Goal: Task Accomplishment & Management: Use online tool/utility

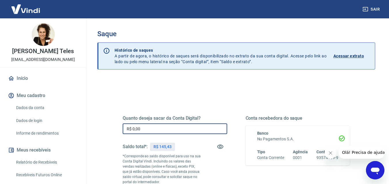
click at [146, 128] on input "R$ 0,00" at bounding box center [175, 129] width 104 height 11
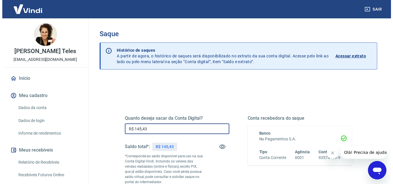
scroll to position [105, 0]
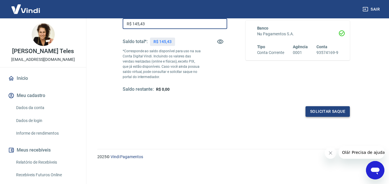
type input "R$ 145,43"
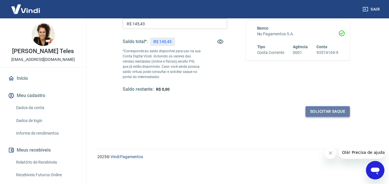
click at [335, 112] on button "Solicitar saque" at bounding box center [327, 111] width 44 height 11
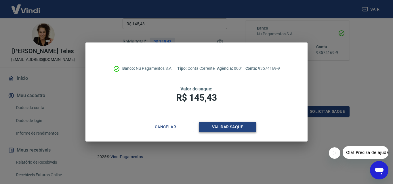
click at [220, 127] on button "Validar saque" at bounding box center [228, 127] width 58 height 11
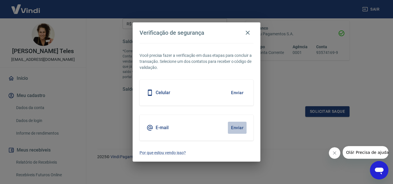
click at [235, 133] on button "Enviar" at bounding box center [237, 128] width 19 height 12
click at [238, 127] on button "Enviar" at bounding box center [237, 128] width 19 height 12
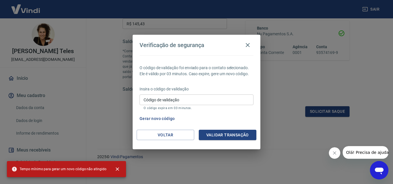
click at [211, 97] on input "Código de validação" at bounding box center [197, 100] width 114 height 11
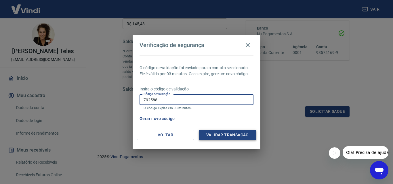
type input "792588"
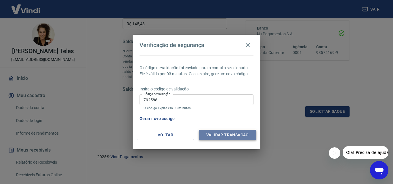
click at [221, 135] on button "Validar transação" at bounding box center [228, 135] width 58 height 11
